Goal: Task Accomplishment & Management: Manage account settings

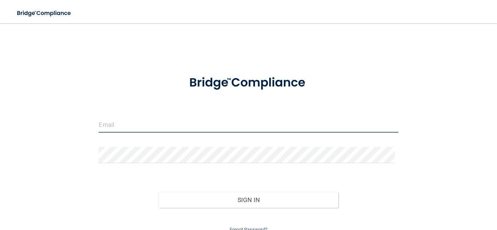
type input "[EMAIL_ADDRESS][DOMAIN_NAME]"
click at [256, 122] on input "[EMAIL_ADDRESS][DOMAIN_NAME]" at bounding box center [249, 124] width 300 height 16
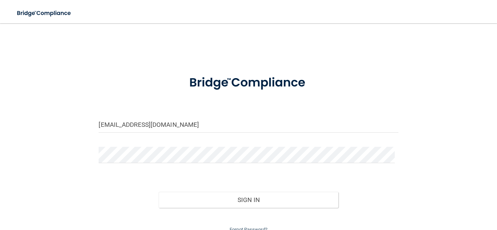
click at [331, 190] on div "Sign In" at bounding box center [248, 193] width 310 height 31
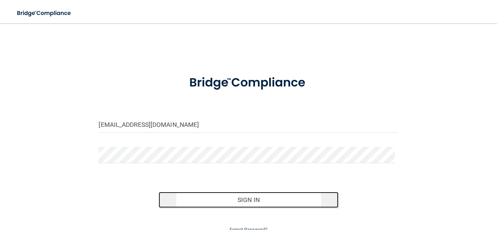
click at [318, 194] on button "Sign In" at bounding box center [249, 200] width 180 height 16
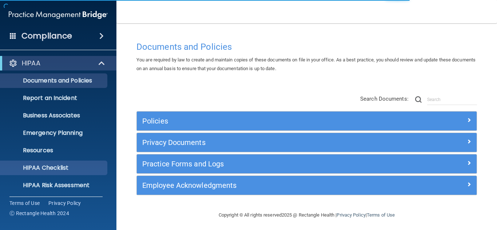
scroll to position [72, 0]
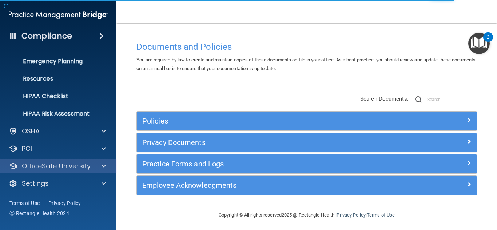
click at [47, 171] on div "OfficeSafe University" at bounding box center [58, 166] width 117 height 15
click at [98, 164] on div at bounding box center [103, 166] width 18 height 9
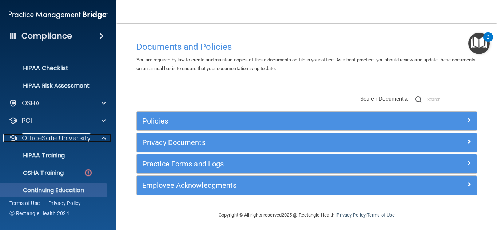
scroll to position [124, 0]
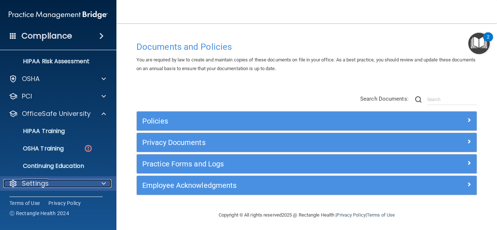
click at [58, 183] on div "Settings" at bounding box center [48, 183] width 90 height 9
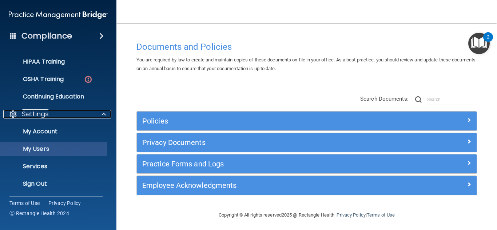
scroll to position [194, 0]
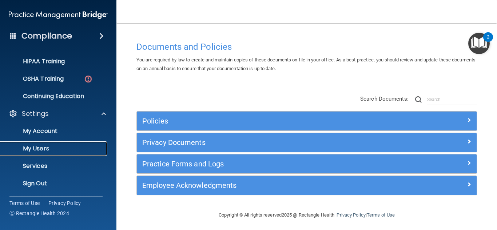
click at [47, 149] on p "My Users" at bounding box center [54, 148] width 99 height 7
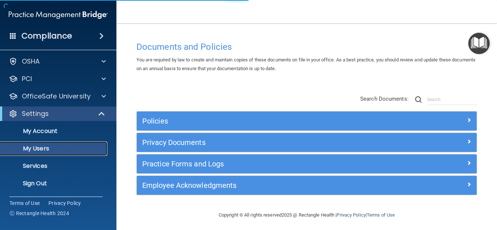
scroll to position [19, 0]
select select "20"
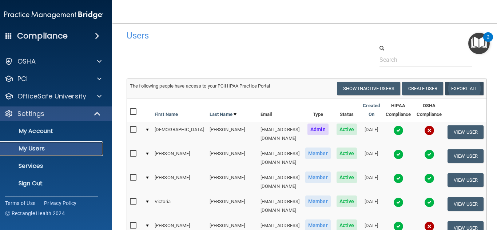
scroll to position [0, 0]
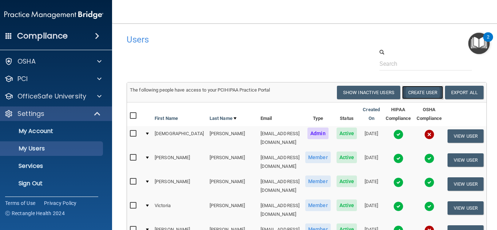
click at [403, 93] on button "Create User" at bounding box center [422, 92] width 41 height 13
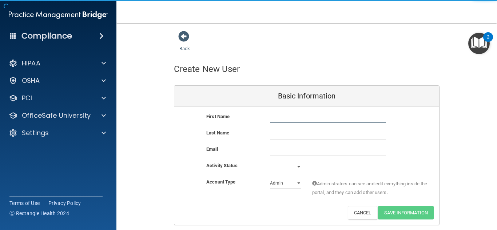
click at [301, 119] on input "text" at bounding box center [328, 117] width 116 height 11
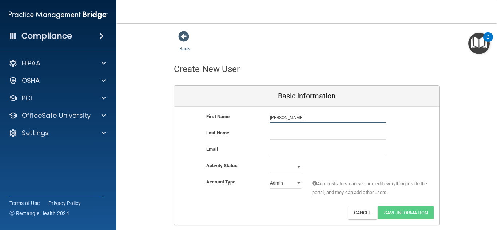
type input "[PERSON_NAME]"
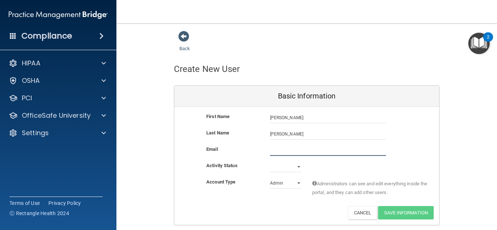
click at [292, 147] on input "email" at bounding box center [328, 150] width 116 height 11
paste input "[EMAIL_ADDRESS][DOMAIN_NAME]"
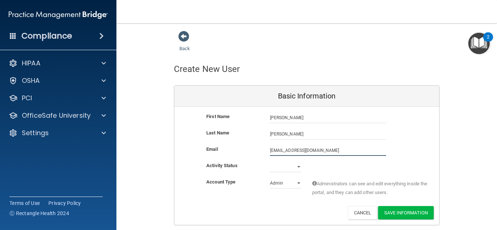
click at [354, 148] on input "[EMAIL_ADDRESS][DOMAIN_NAME]" at bounding box center [328, 150] width 116 height 11
type input "[EMAIL_ADDRESS][DOMAIN_NAME]"
click at [281, 167] on select "Active Inactive" at bounding box center [285, 167] width 31 height 11
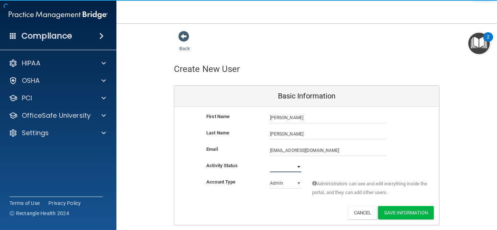
select select "active"
click at [270, 162] on select "Active Inactive" at bounding box center [285, 167] width 31 height 11
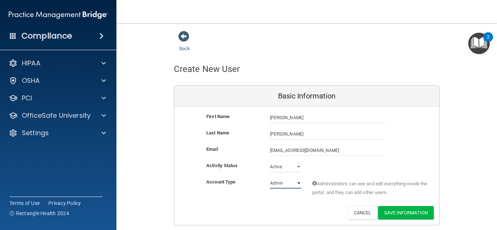
click at [286, 181] on select "Admin Member" at bounding box center [285, 183] width 31 height 11
select select "practice_member"
click at [270, 178] on select "Admin Member" at bounding box center [285, 183] width 31 height 11
click at [403, 213] on button "Save Information" at bounding box center [406, 212] width 56 height 13
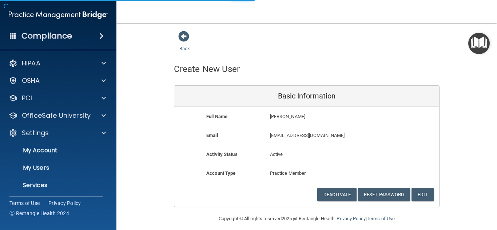
select select "20"
